Goal: Check status: Check status

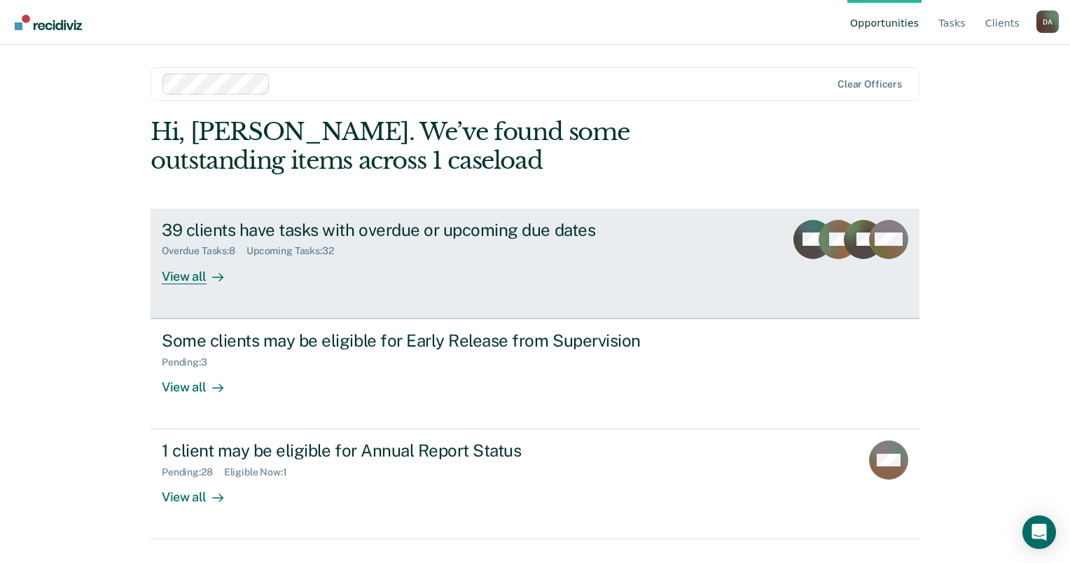
click at [366, 235] on div "39 clients have tasks with overdue or upcoming due dates" at bounding box center [408, 230] width 492 height 20
click at [508, 241] on div "Overdue Tasks : 9 Upcoming Tasks : 34" at bounding box center [408, 249] width 492 height 18
